Goal: Use online tool/utility: Utilize a website feature to perform a specific function

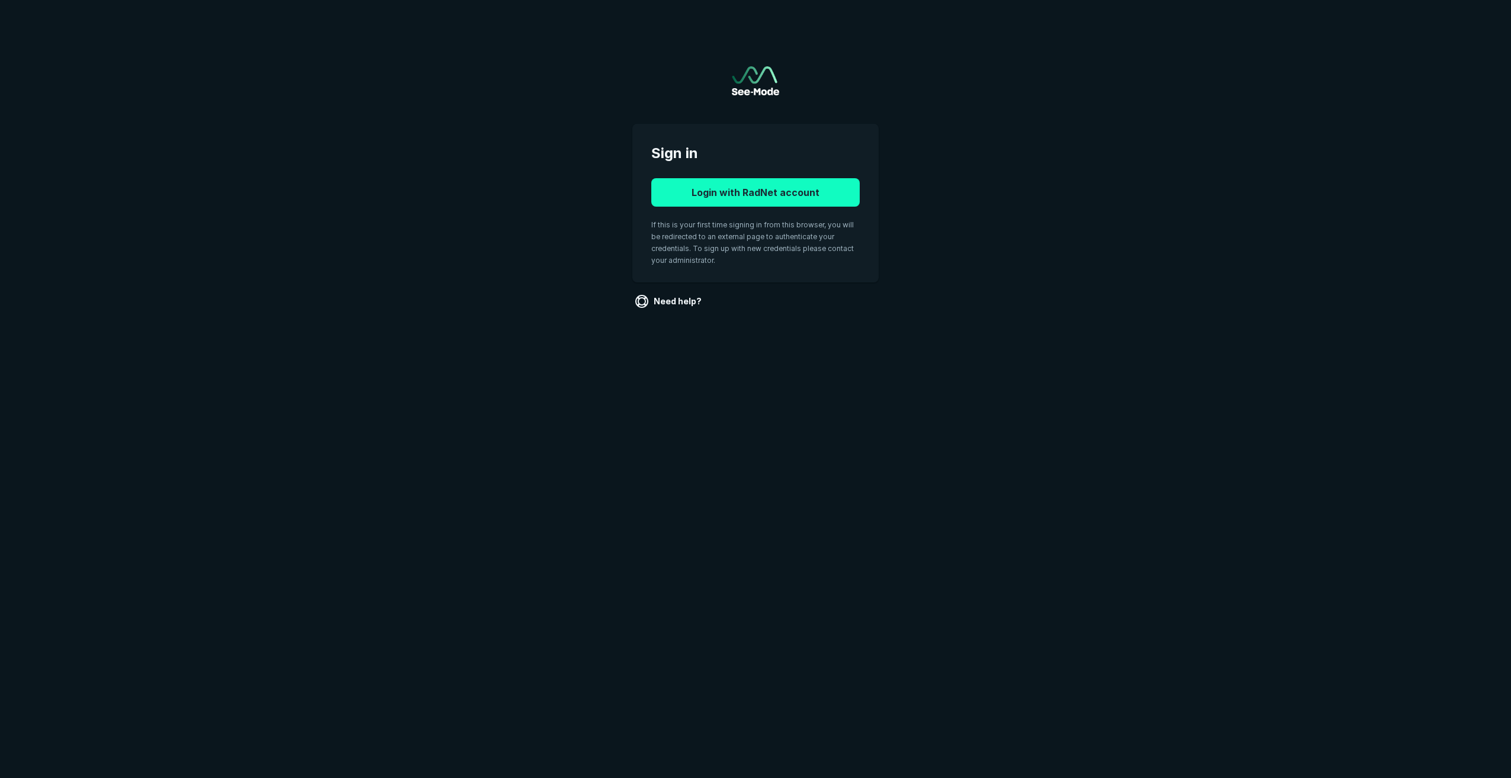
click at [802, 184] on button "Login with RadNet account" at bounding box center [755, 192] width 208 height 28
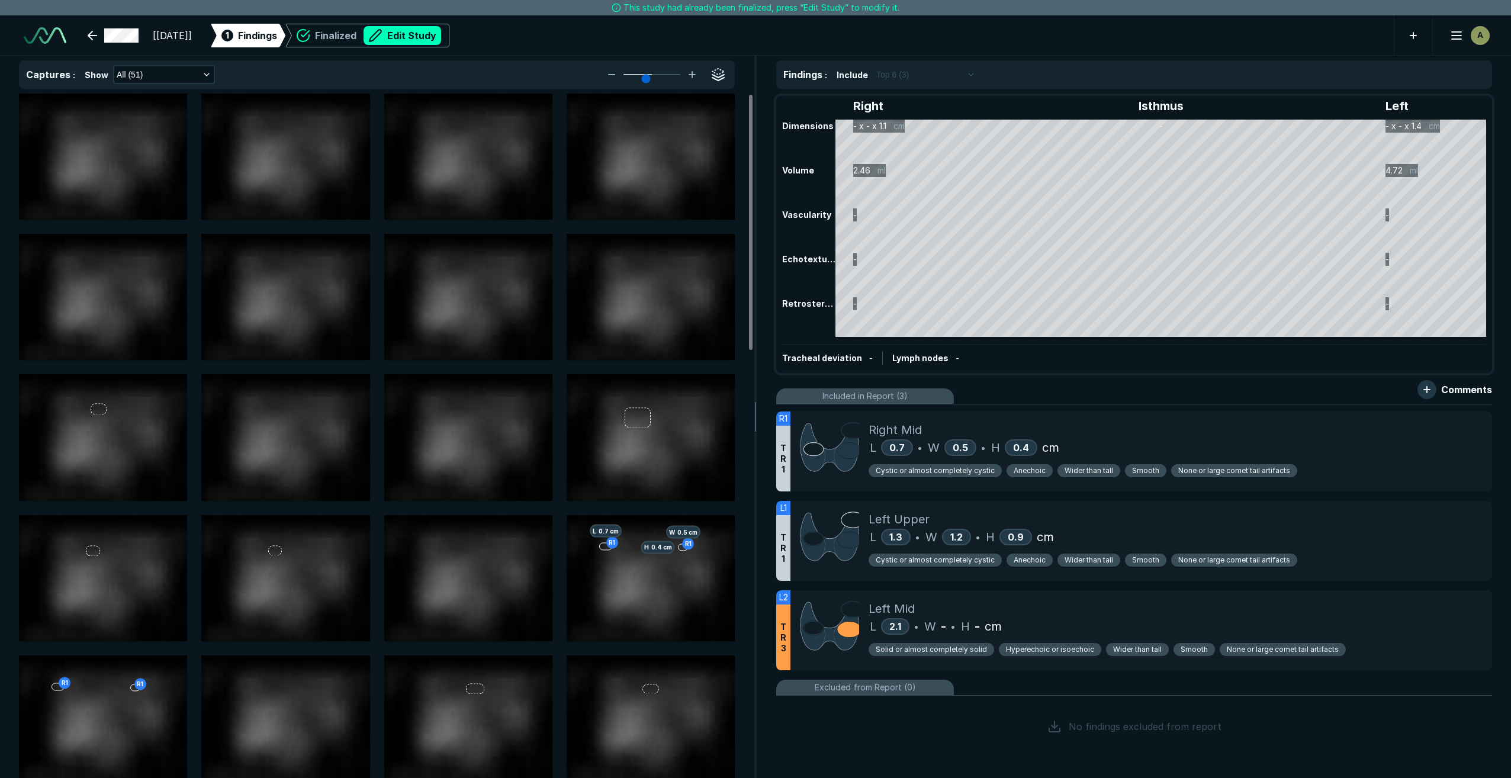
scroll to position [4748, 8323]
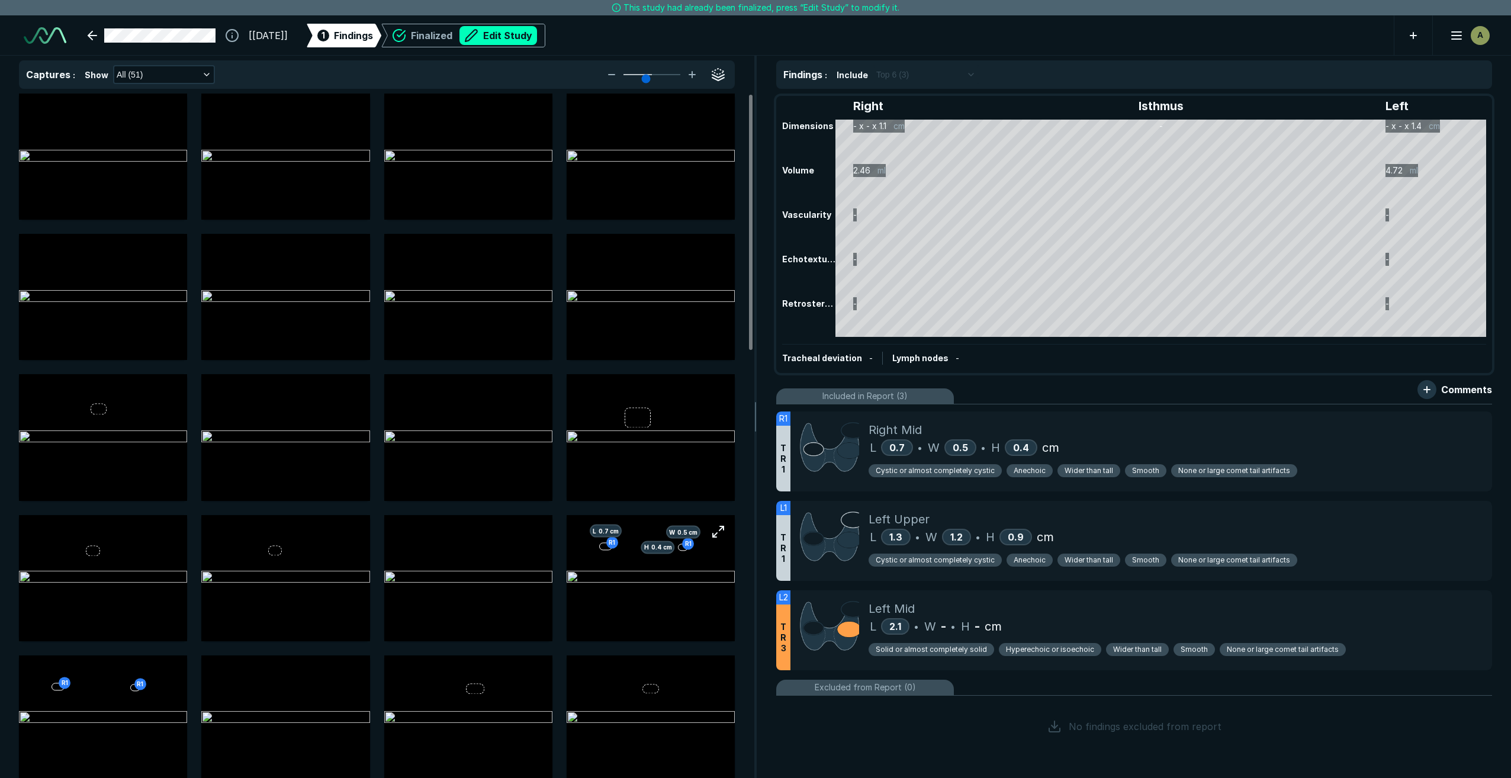
click at [652, 585] on img at bounding box center [651, 578] width 168 height 14
click at [723, 530] on button "button" at bounding box center [719, 532] width 24 height 24
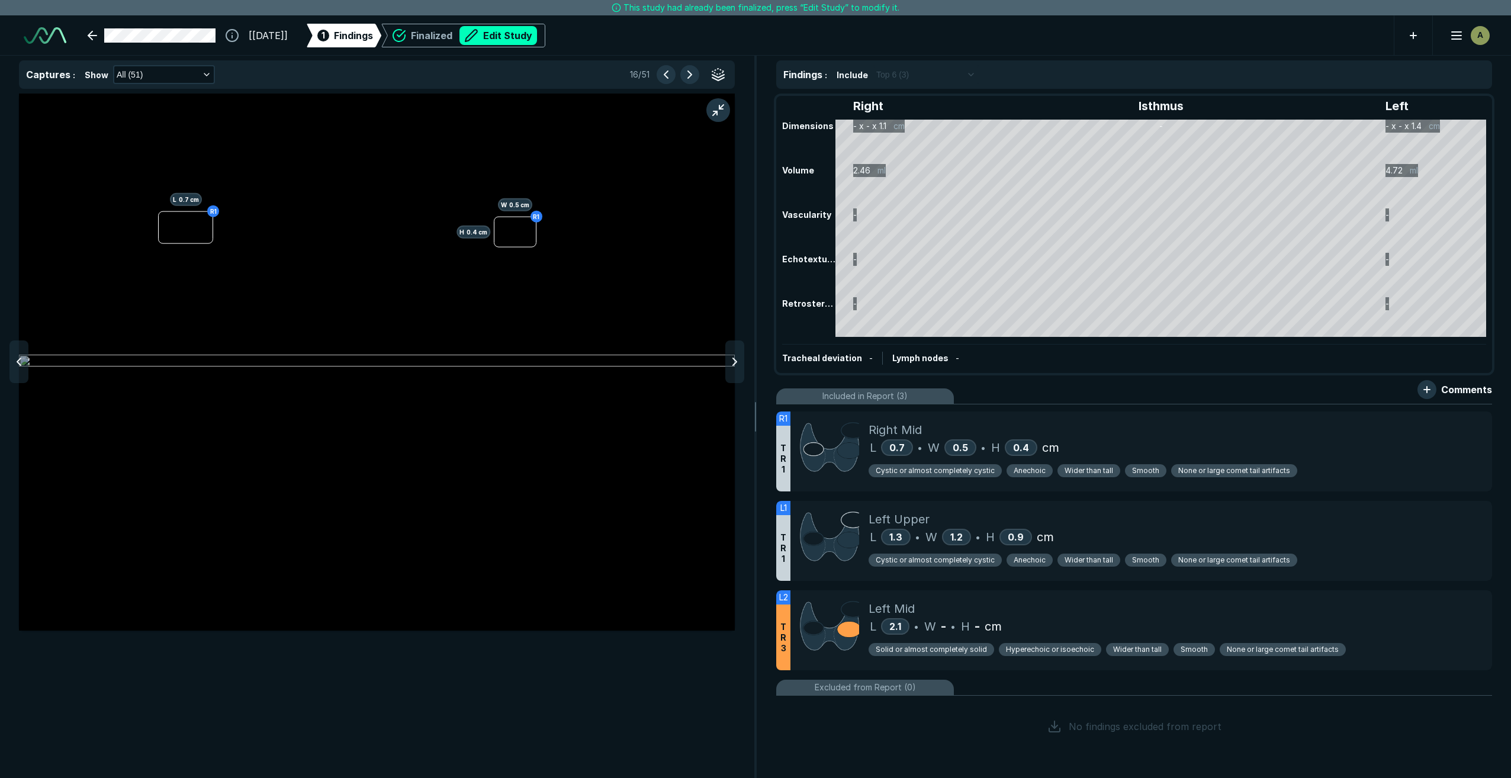
scroll to position [4473, 4725]
click at [1186, 436] on div "Right Mid" at bounding box center [1176, 430] width 614 height 18
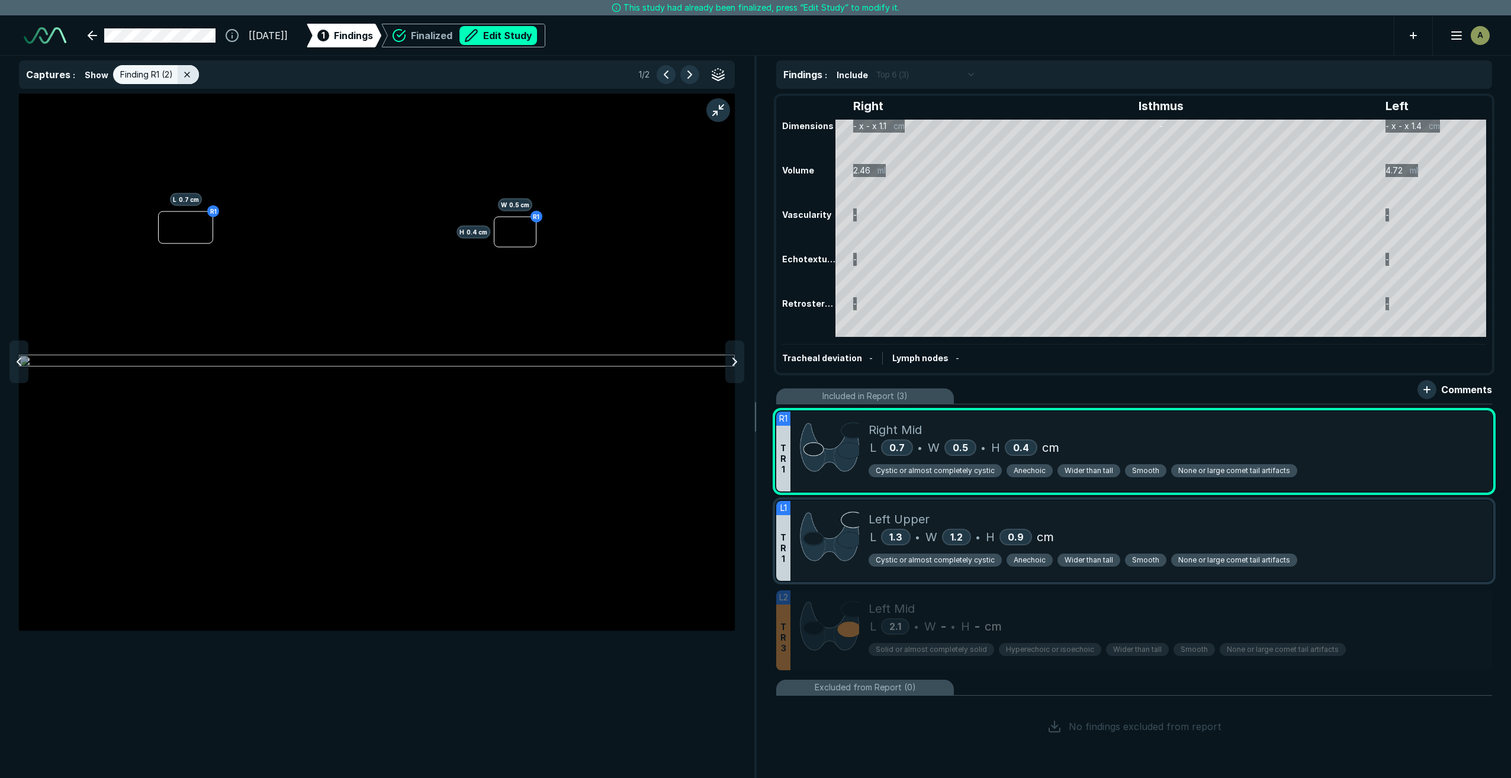
click at [1142, 527] on div "Left Upper" at bounding box center [1176, 520] width 614 height 18
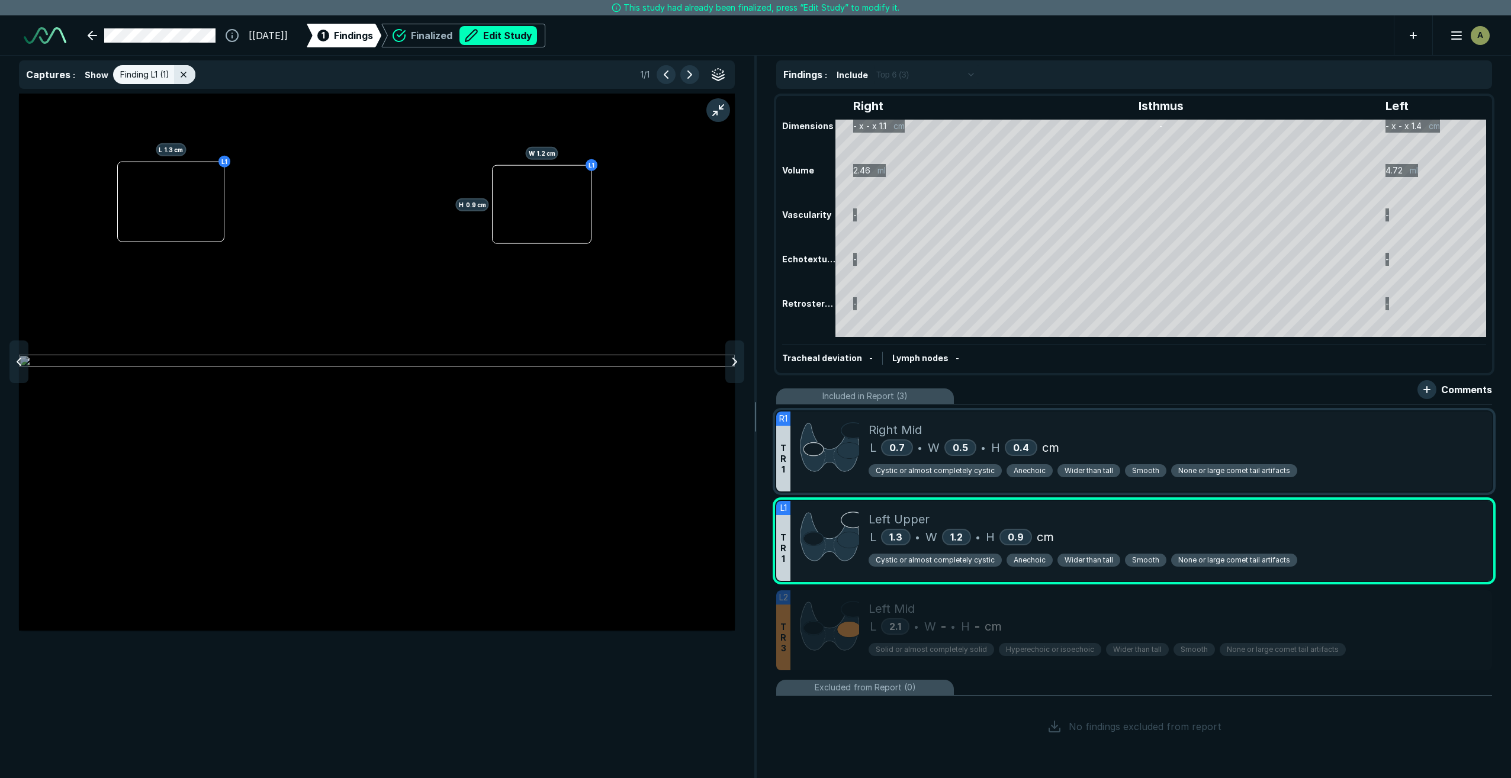
click at [1197, 452] on div "L 0.7 • W 0.5 • H 0.4 cm" at bounding box center [1176, 448] width 614 height 18
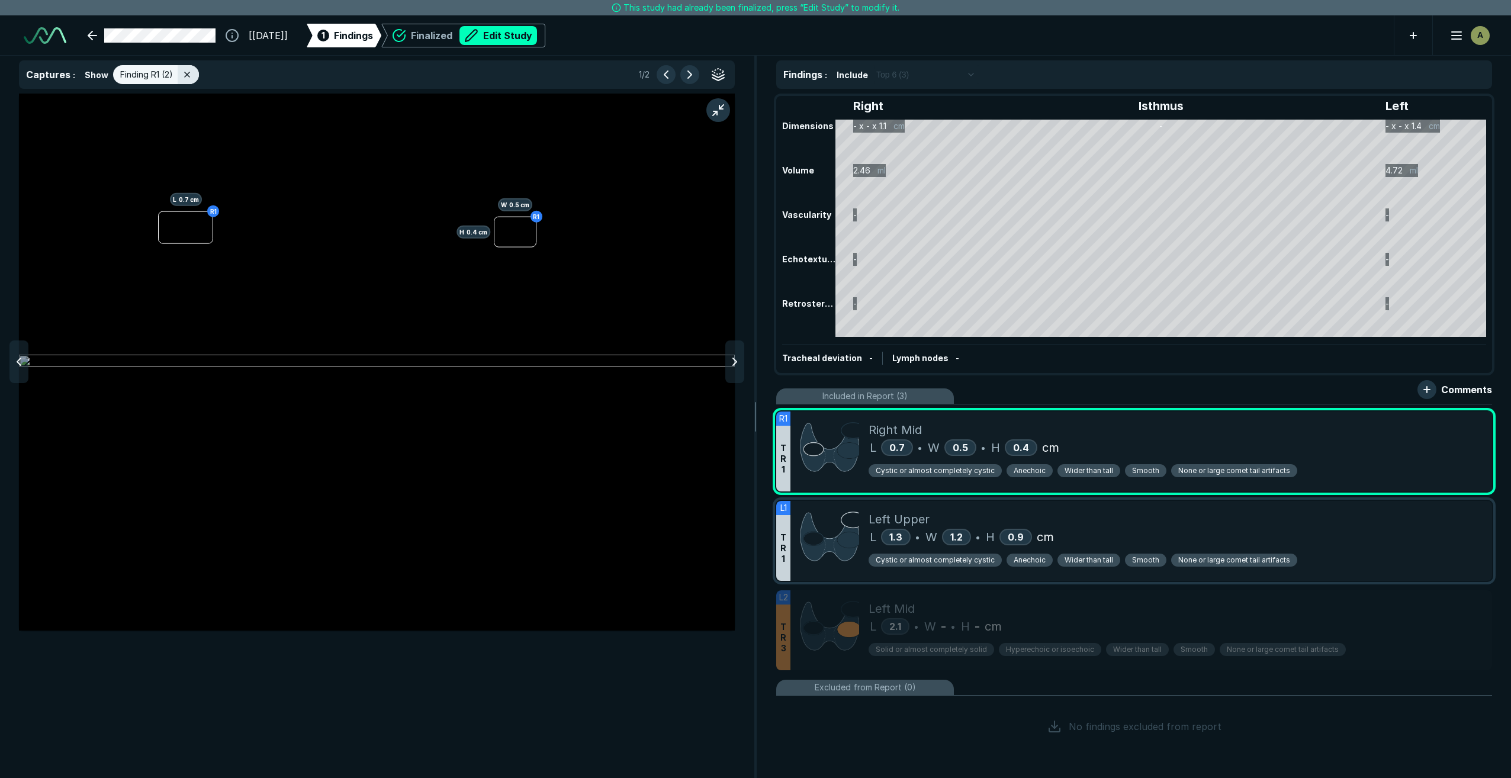
click at [1125, 528] on div "L 1.3 • W 1.2 • H 0.9 cm" at bounding box center [1176, 537] width 614 height 18
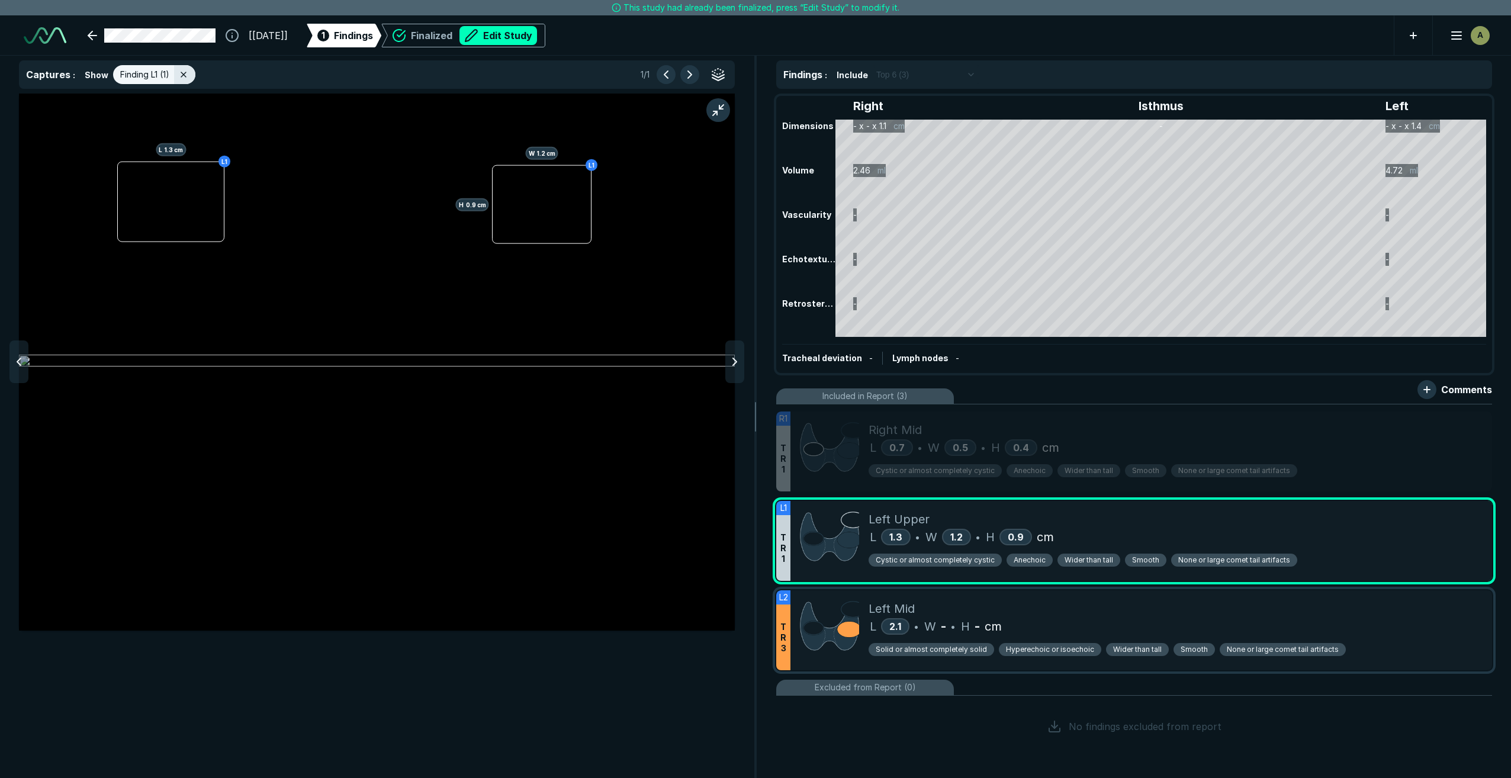
click at [1087, 623] on div "L 2.1 • W - • H - cm" at bounding box center [1176, 627] width 614 height 18
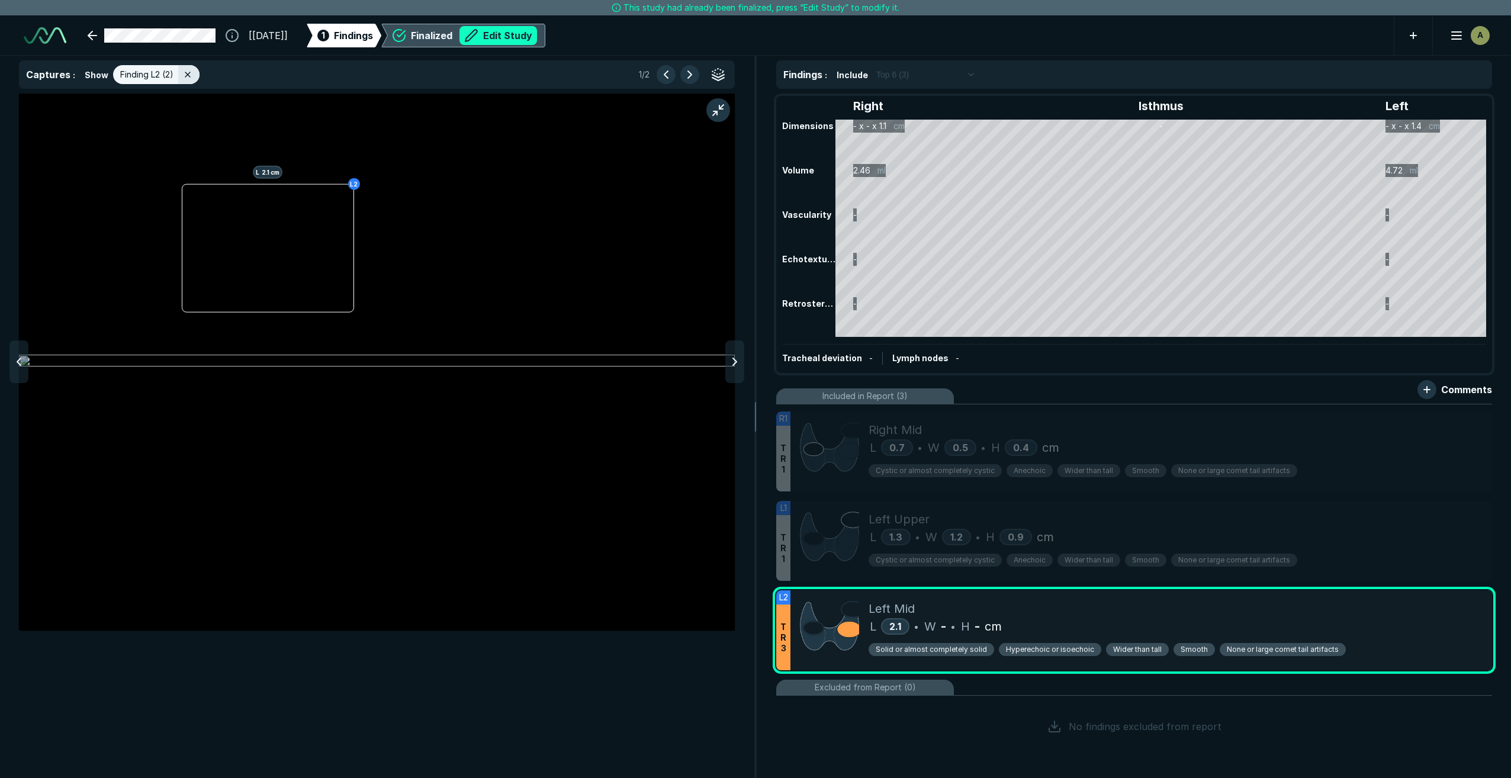
click at [521, 37] on button "Edit Study" at bounding box center [499, 35] width 78 height 19
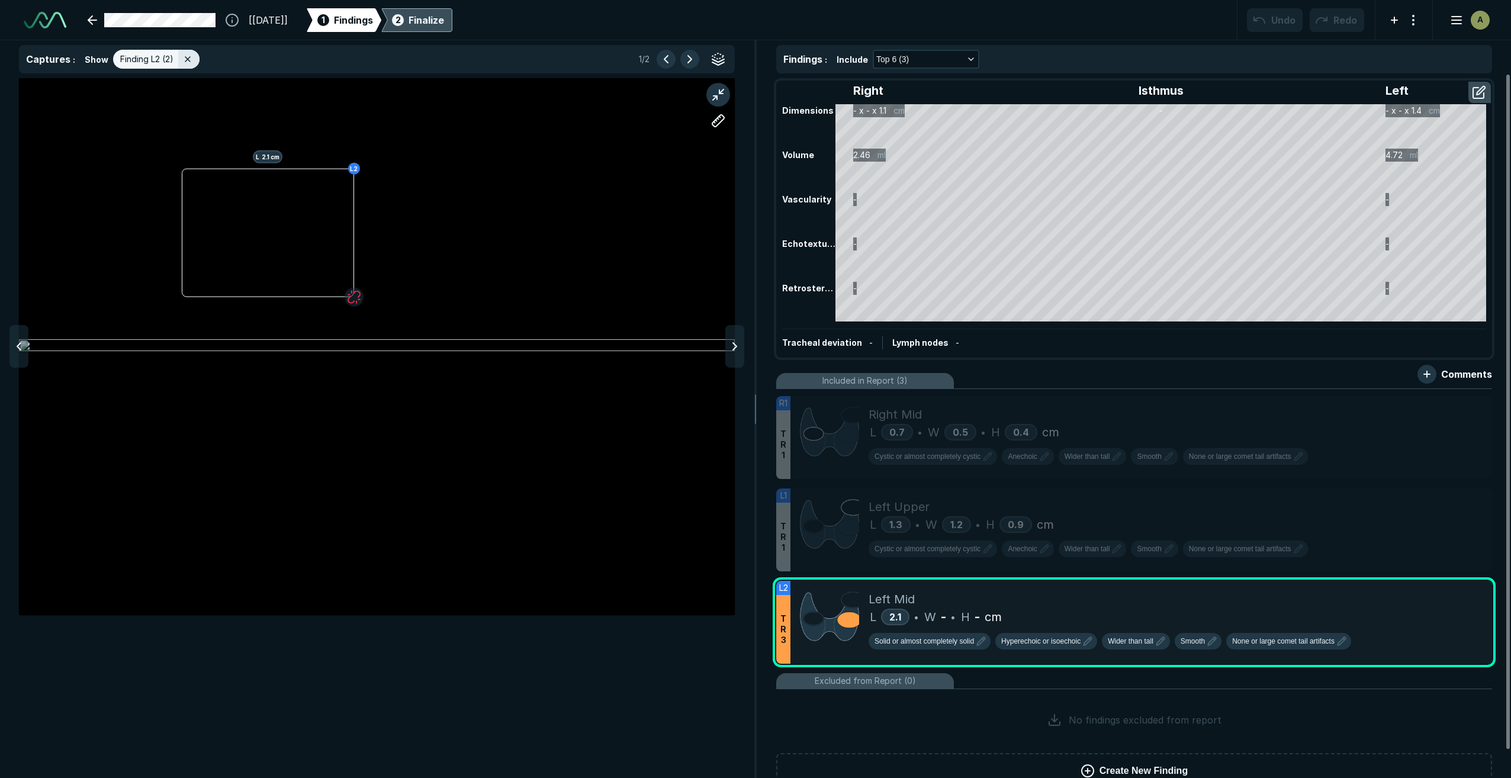
scroll to position [4817, 8323]
click at [1479, 90] on button "button" at bounding box center [1480, 92] width 21 height 19
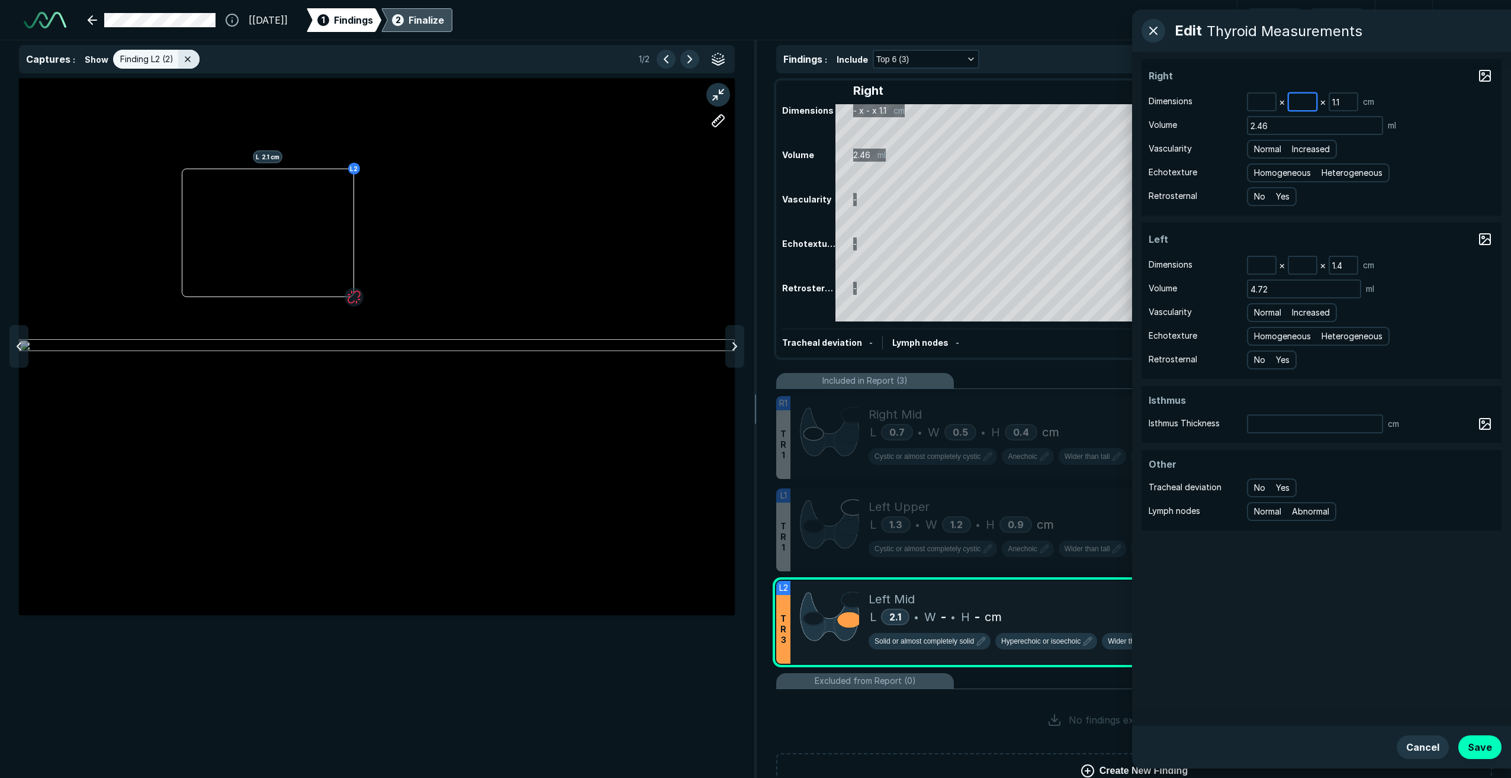
click at [1305, 101] on input at bounding box center [1302, 102] width 27 height 17
type input "1.3"
click at [1266, 104] on input at bounding box center [1261, 102] width 27 height 17
type input "3.6"
click at [1308, 264] on input at bounding box center [1302, 265] width 27 height 17
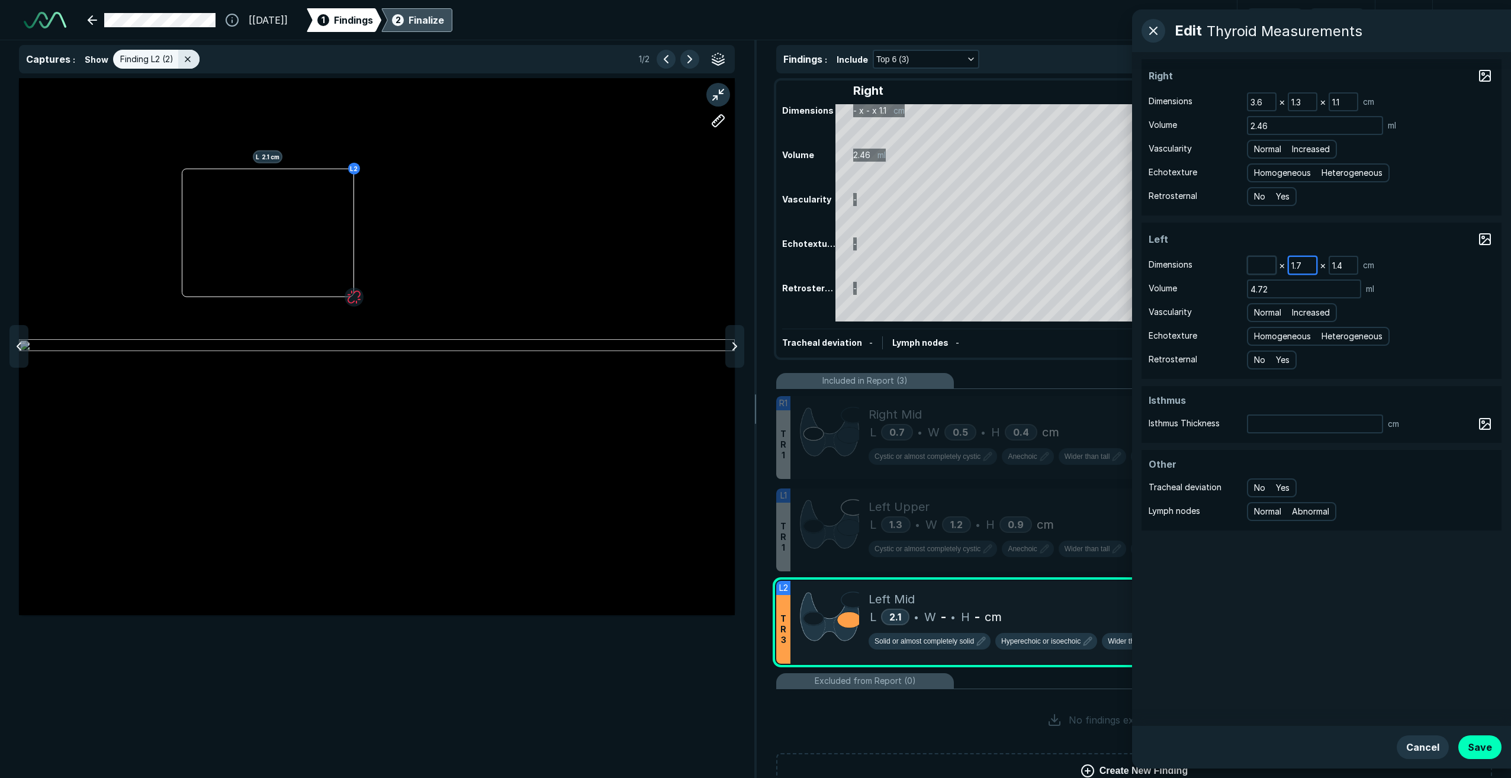
type input "1.7"
click at [1263, 265] on input at bounding box center [1261, 265] width 27 height 17
type input "3.9"
click at [1485, 749] on button "Save" at bounding box center [1480, 748] width 43 height 24
